Goal: Information Seeking & Learning: Learn about a topic

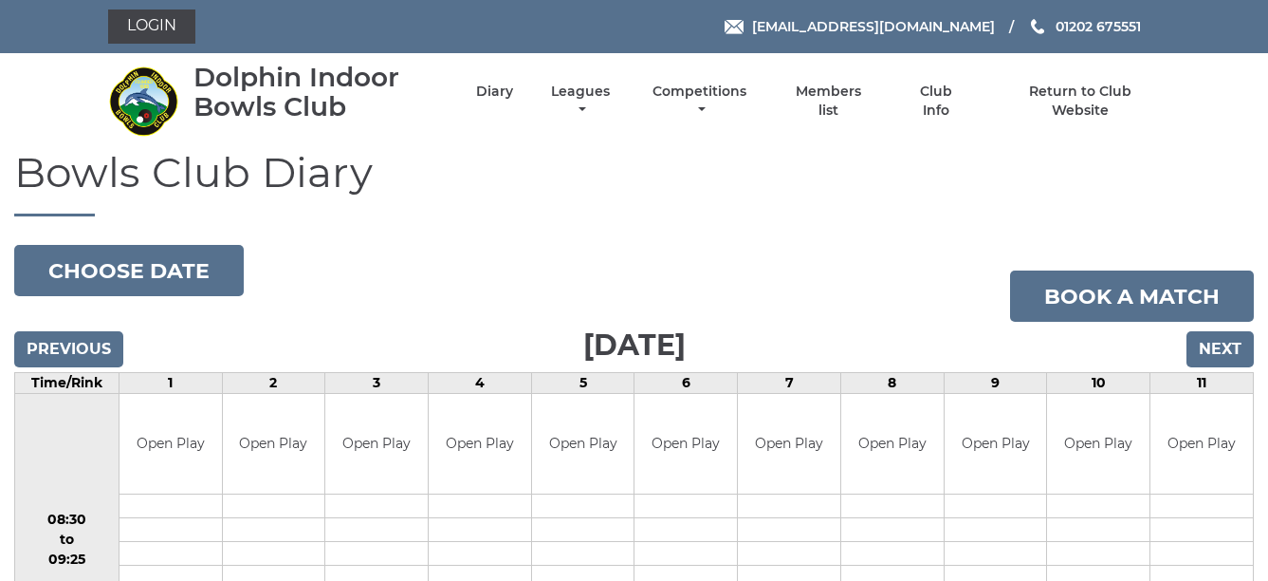
click at [580, 80] on li "Leagues Club leagues - Winter 2025/2026 Club leagues - Summer 2025 Club leagues…" at bounding box center [564, 101] width 102 height 56
click at [580, 93] on link "Leagues" at bounding box center [580, 102] width 68 height 37
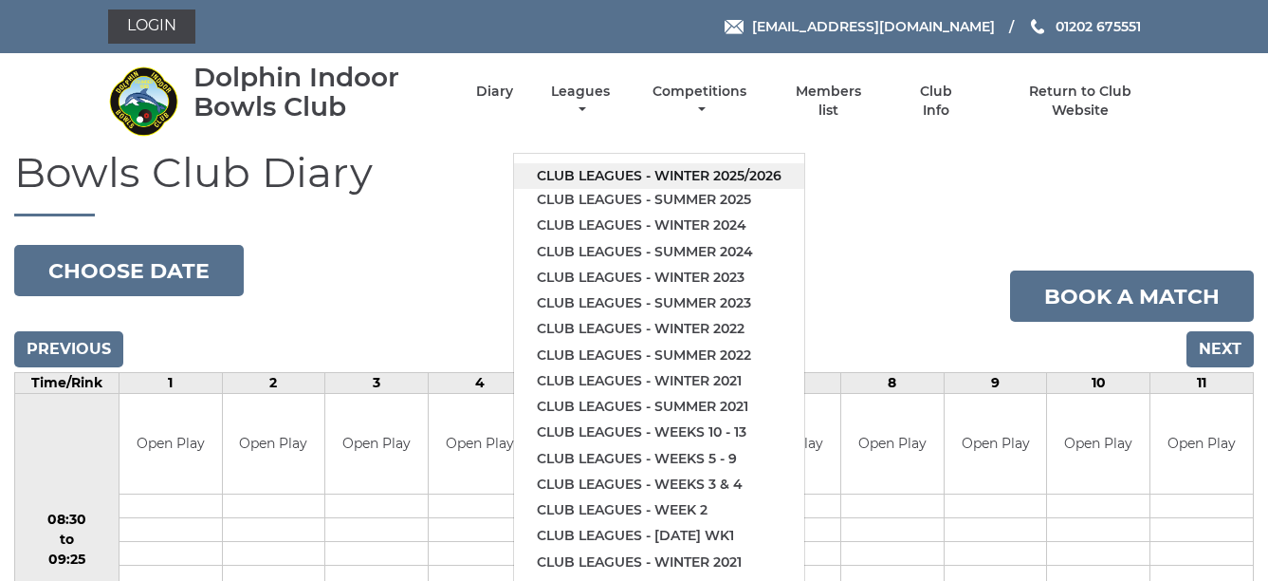
click at [668, 171] on link "Club leagues - Winter 2025/2026" at bounding box center [659, 176] width 290 height 26
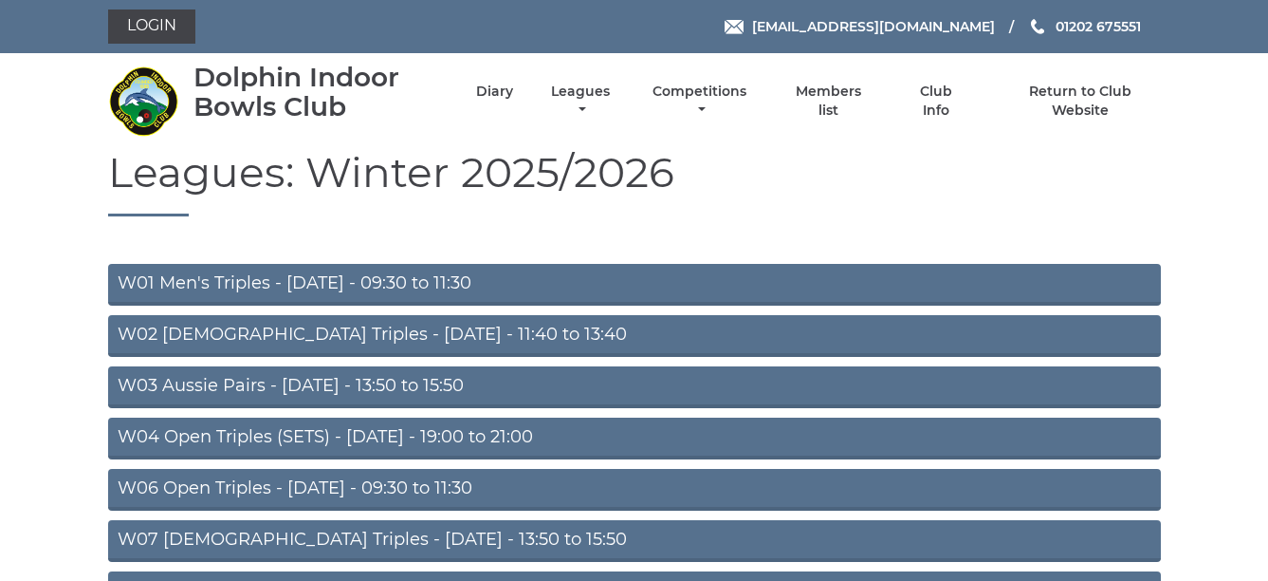
click at [590, 434] on link "W04 Open Triples (SETS) - [DATE] - 19:00 to 21:00" at bounding box center [634, 438] width 1053 height 42
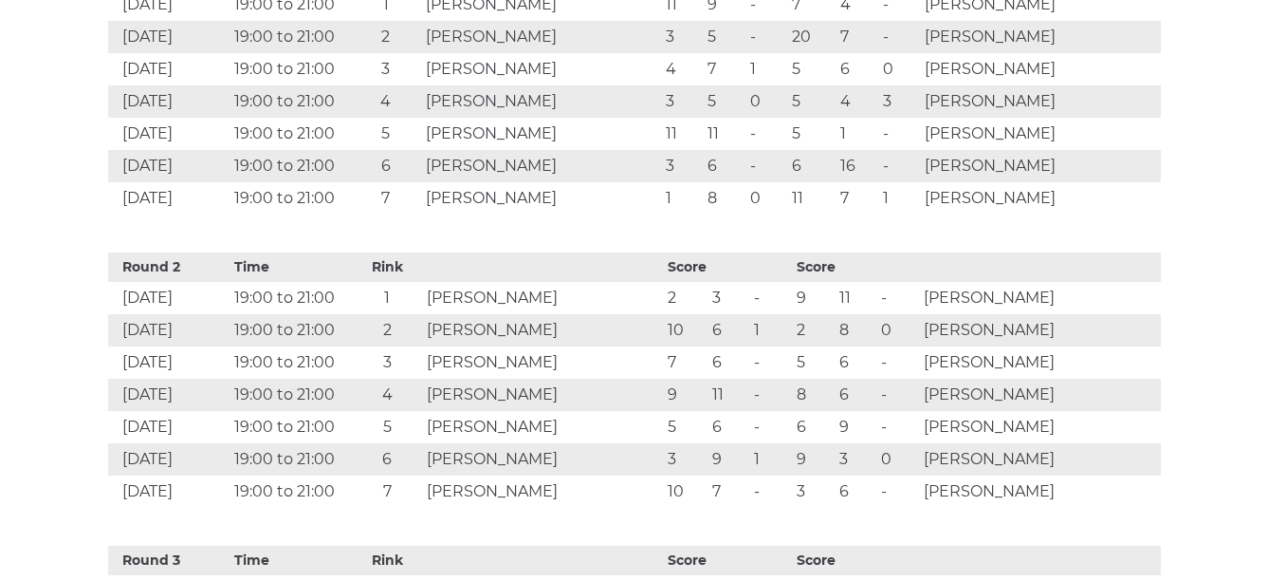
scroll to position [1201, 0]
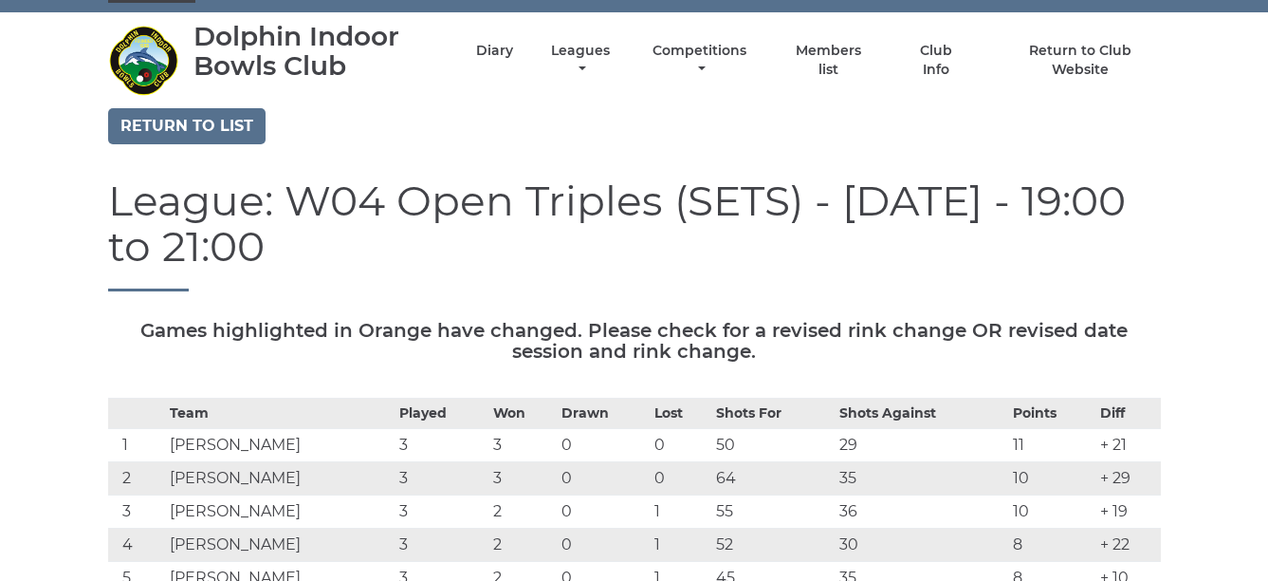
scroll to position [0, 0]
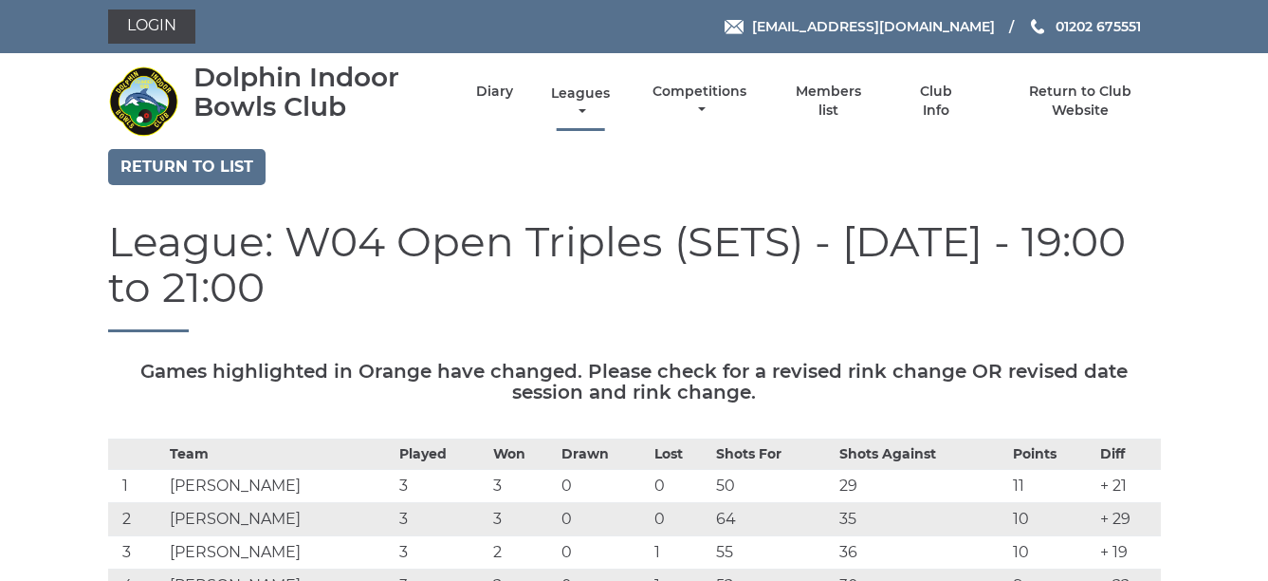
click at [579, 104] on link "Leagues" at bounding box center [580, 102] width 68 height 37
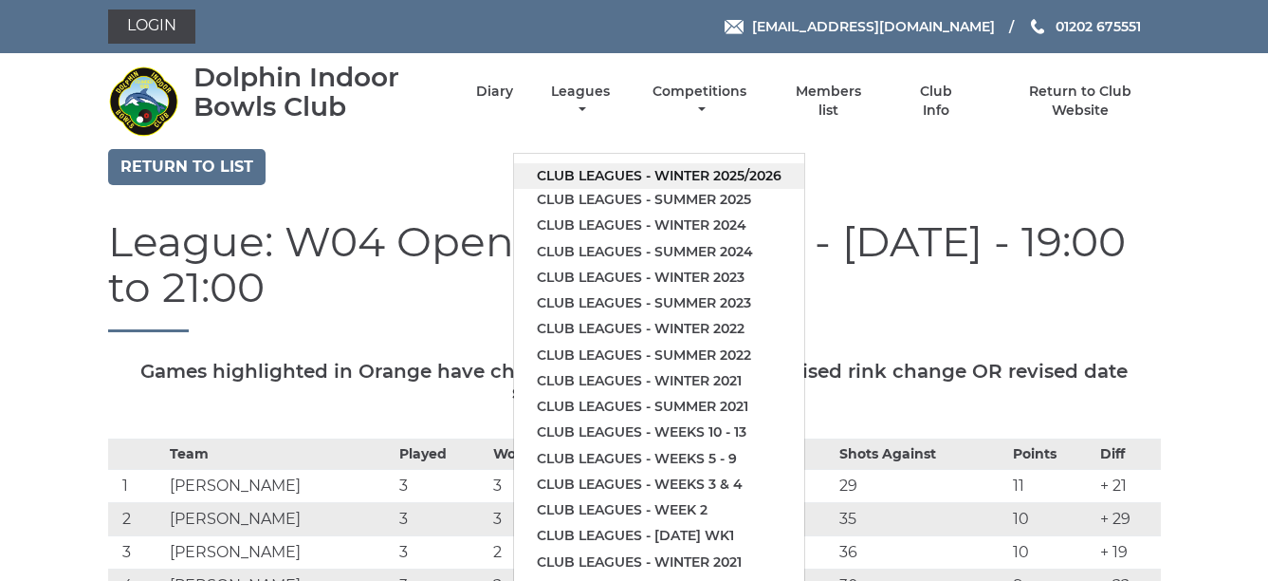
click at [673, 171] on link "Club leagues - Winter 2025/2026" at bounding box center [659, 176] width 290 height 26
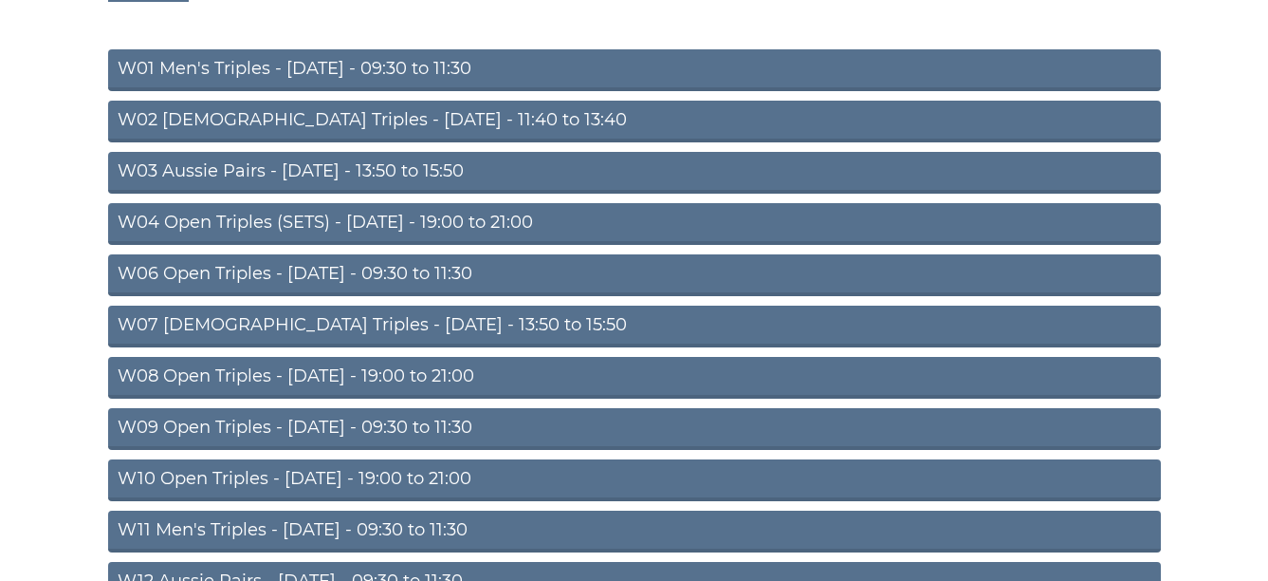
scroll to position [290, 0]
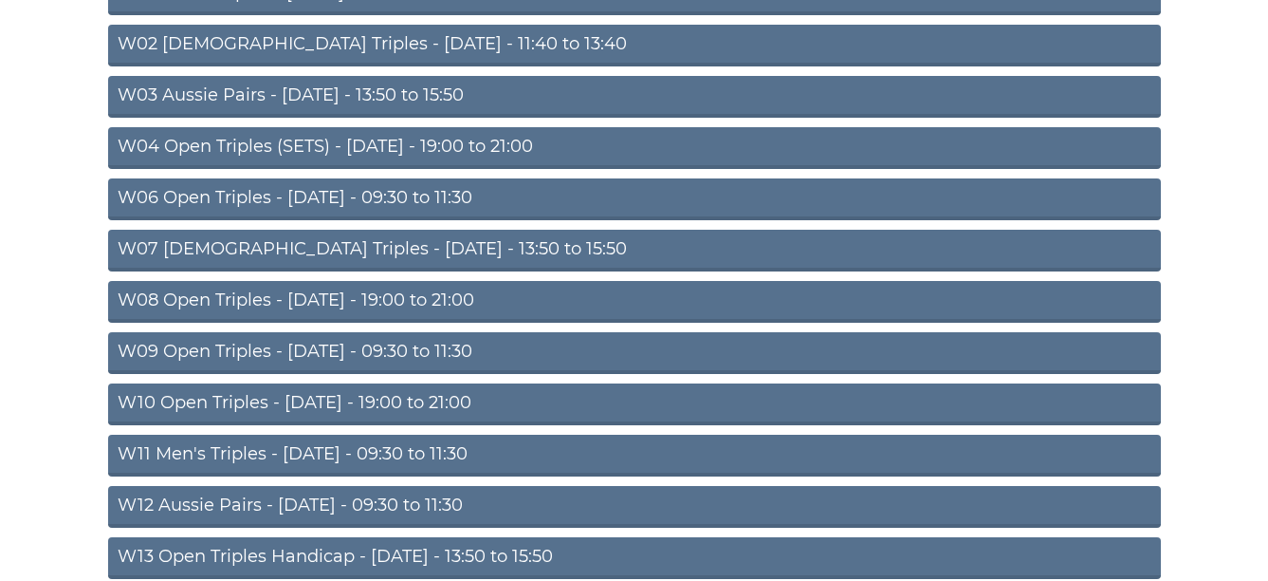
click at [581, 395] on link "W10 Open Triples - [DATE] - 19:00 to 21:00" at bounding box center [634, 404] width 1053 height 42
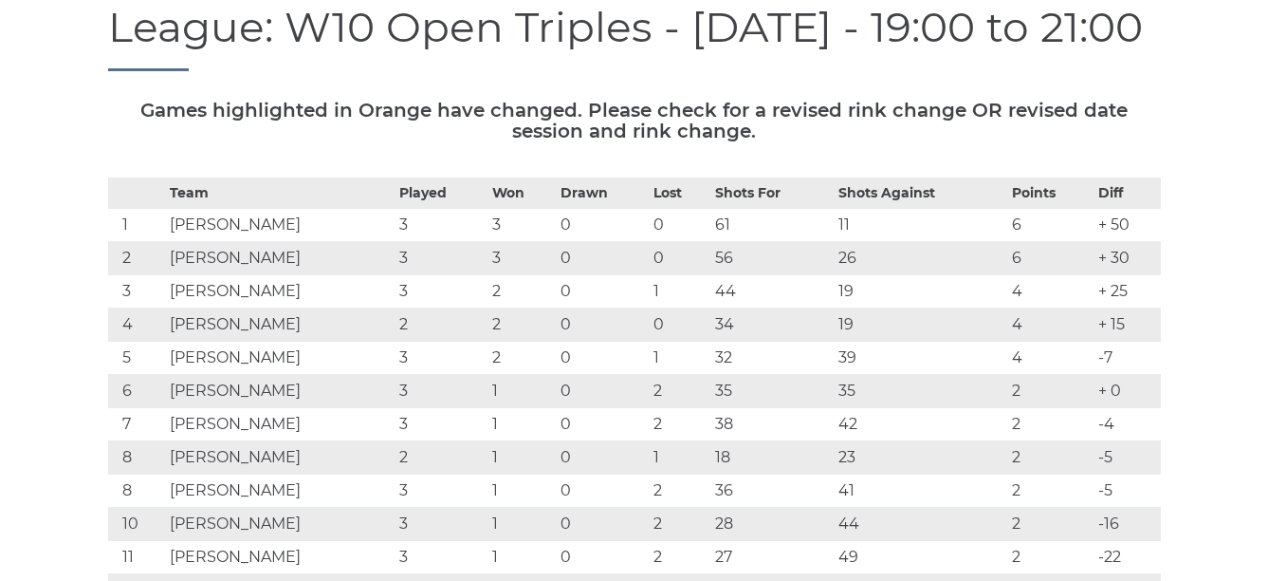
scroll to position [278, 0]
